Goal: Find contact information: Find contact information

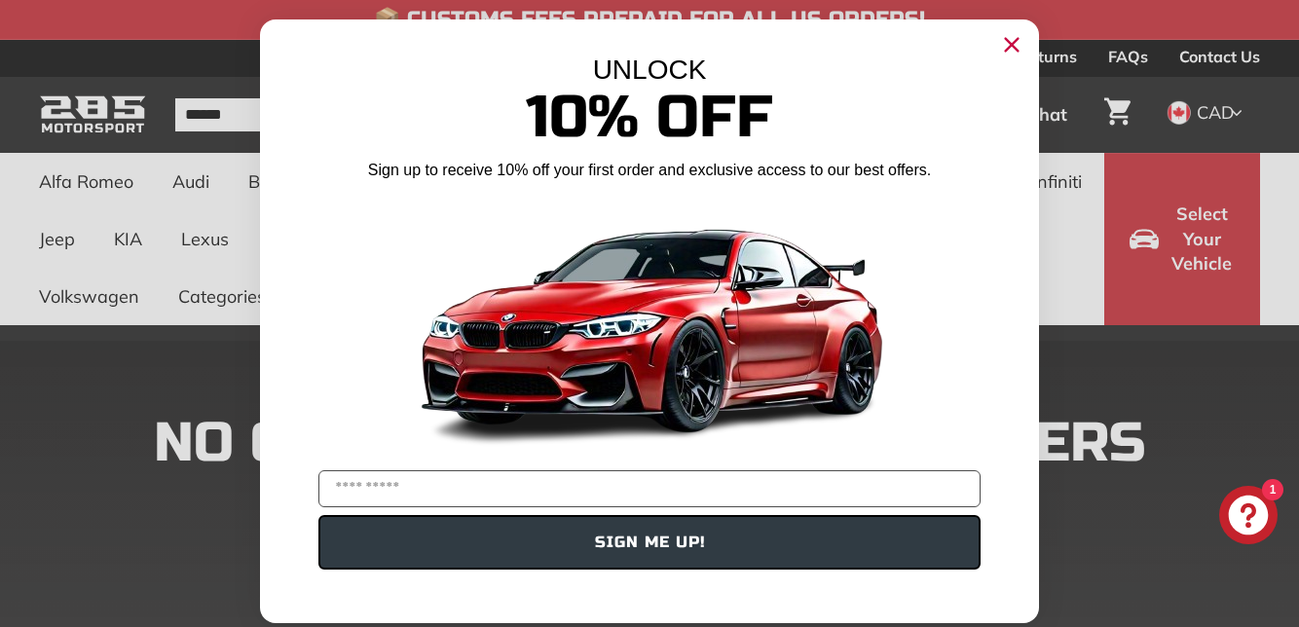
click at [317, 86] on div "UNLOCK" at bounding box center [649, 70] width 720 height 31
click at [1015, 46] on circle "Close dialog" at bounding box center [1011, 44] width 29 height 29
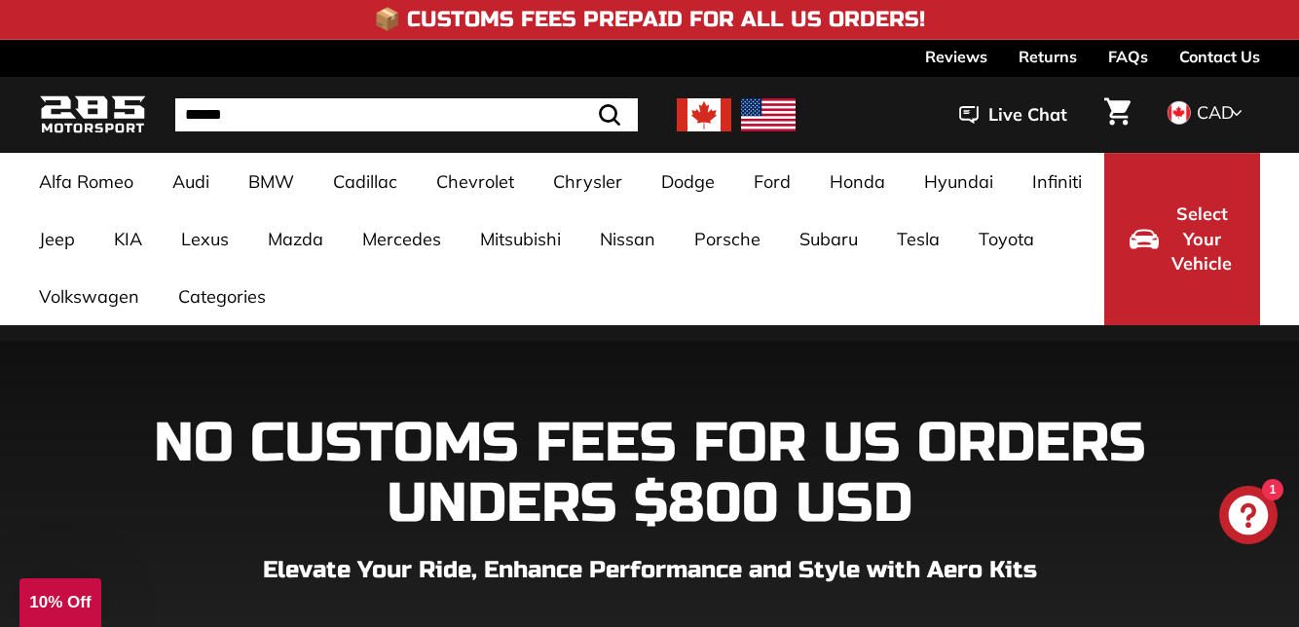
click at [1028, 62] on link "Returns" at bounding box center [1047, 56] width 58 height 33
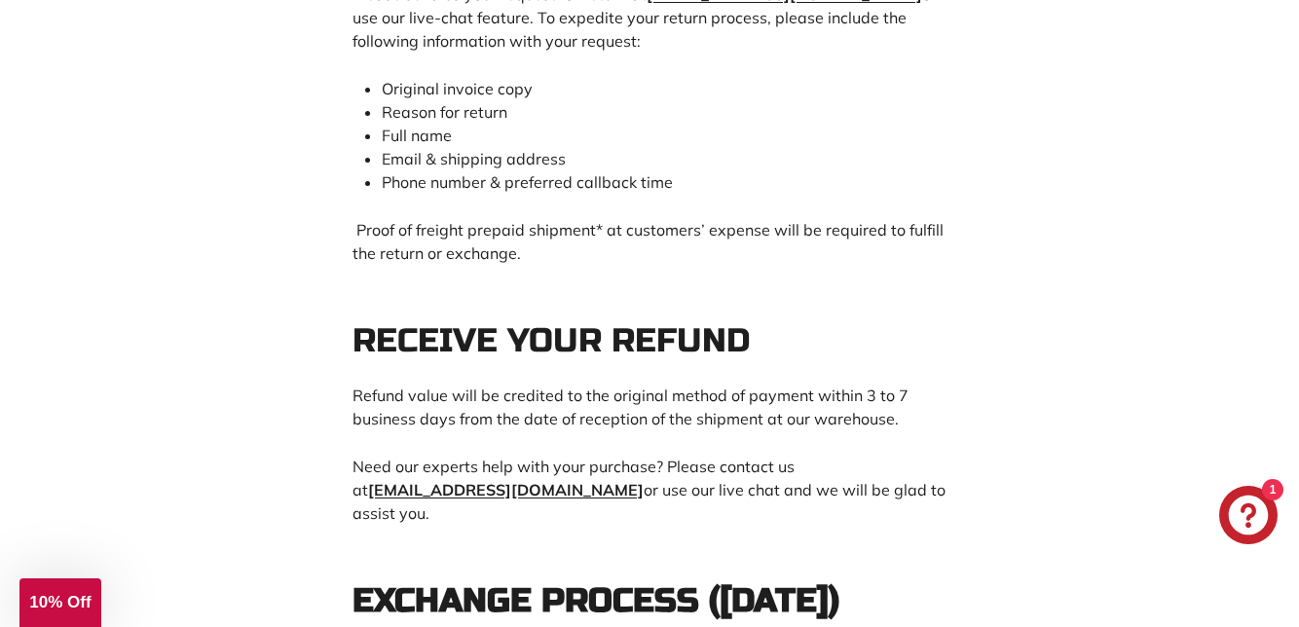
scroll to position [1376, 0]
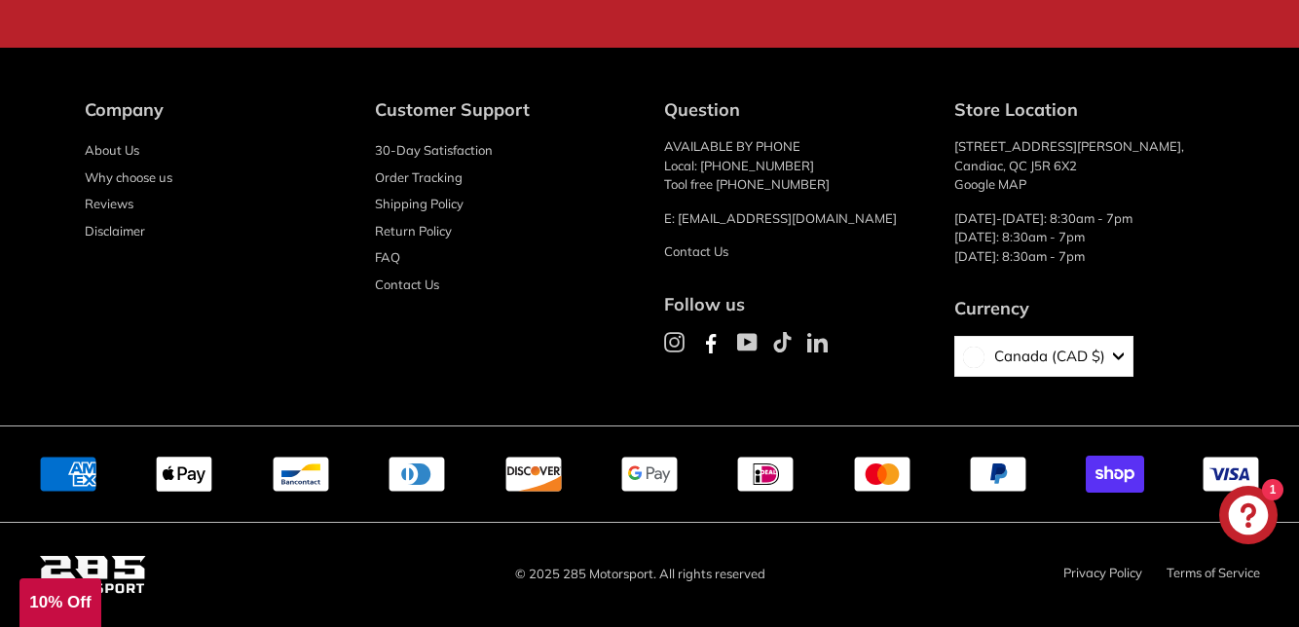
scroll to position [3819, 0]
click at [1105, 368] on span "Canada (CAD $)" at bounding box center [1044, 357] width 121 height 22
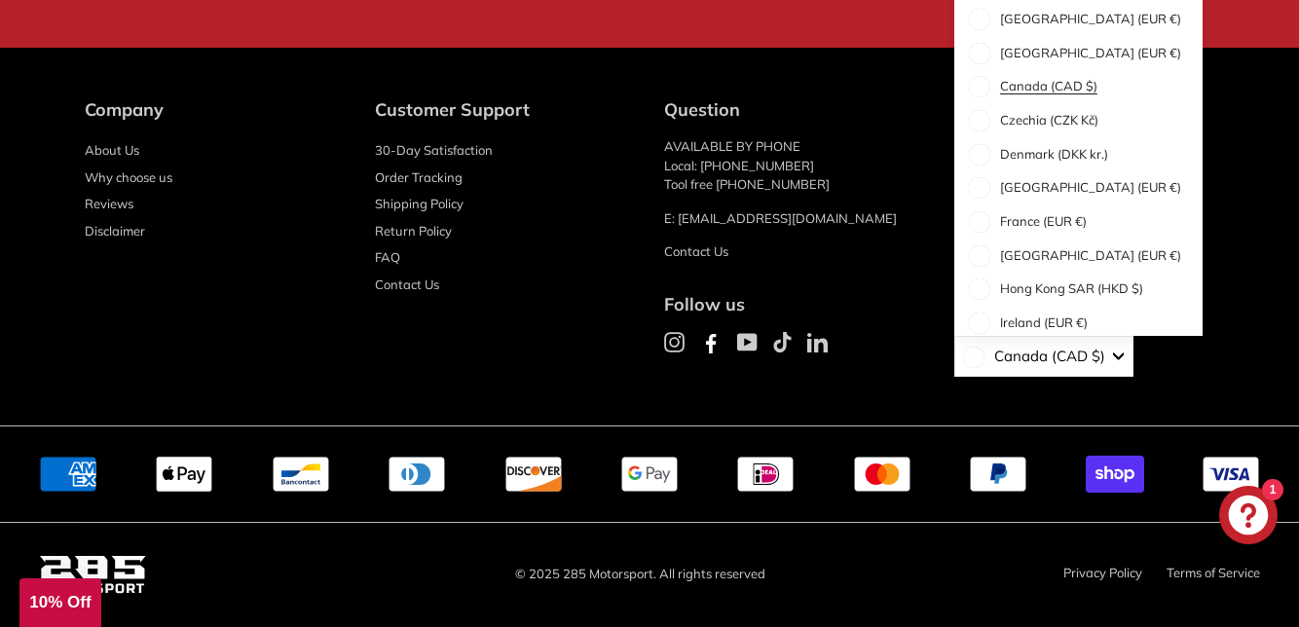
click at [445, 396] on div "Customer Support 30-Day Satisfaction Order Tracking Shipping Policy Return Poli…" at bounding box center [505, 246] width 261 height 300
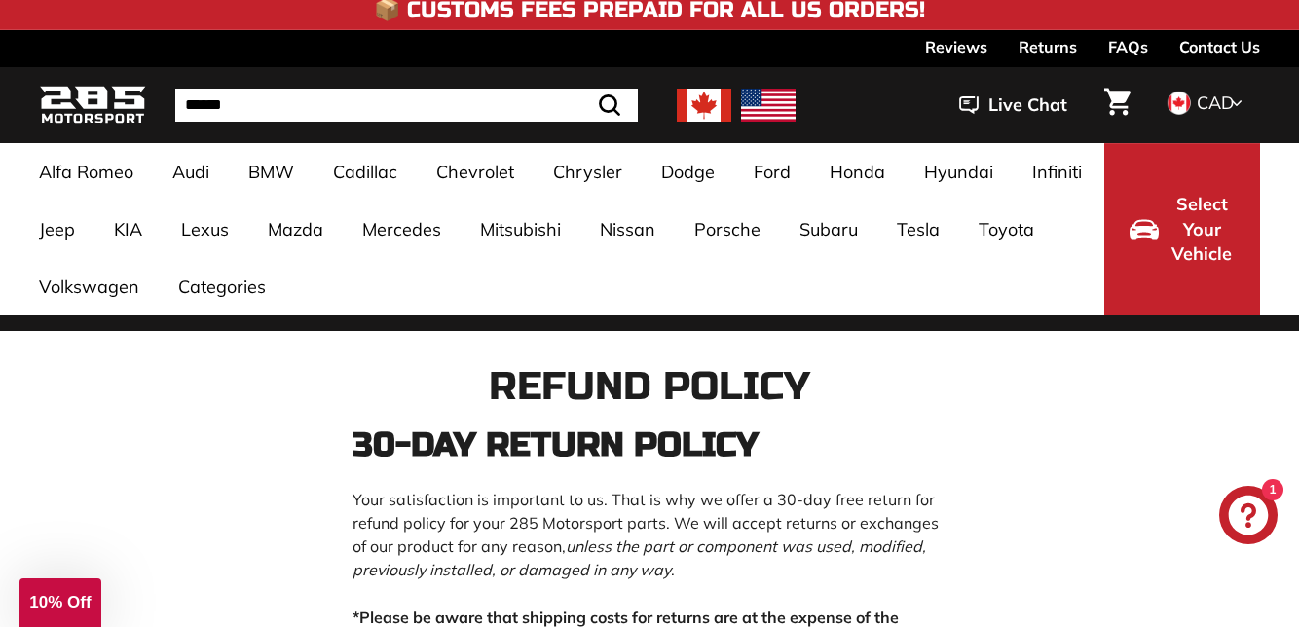
scroll to position [0, 0]
